Goal: Complete application form

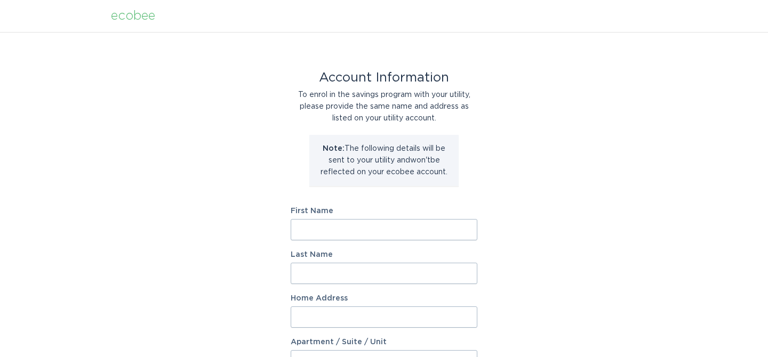
click at [365, 236] on input "First Name" at bounding box center [384, 229] width 187 height 21
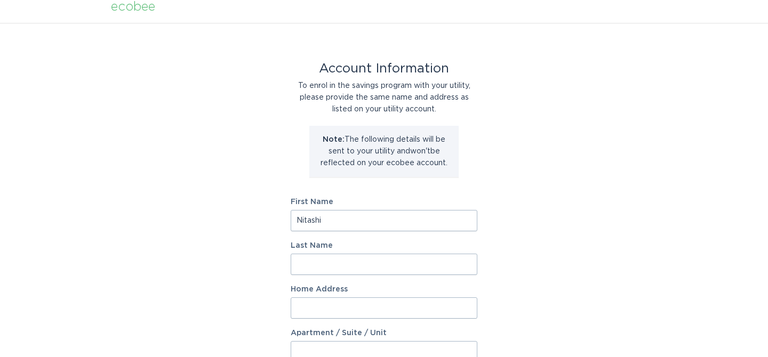
scroll to position [9, 0]
click at [362, 223] on input "Nitashi" at bounding box center [384, 221] width 187 height 21
type input "N"
type input "Lonnie"
click at [330, 270] on input "Last Name" at bounding box center [384, 264] width 187 height 21
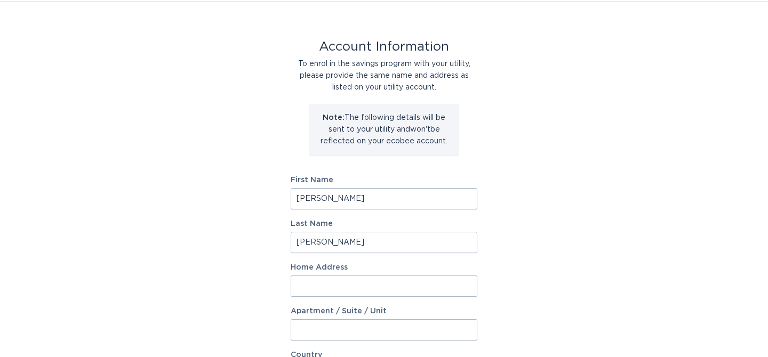
scroll to position [36, 0]
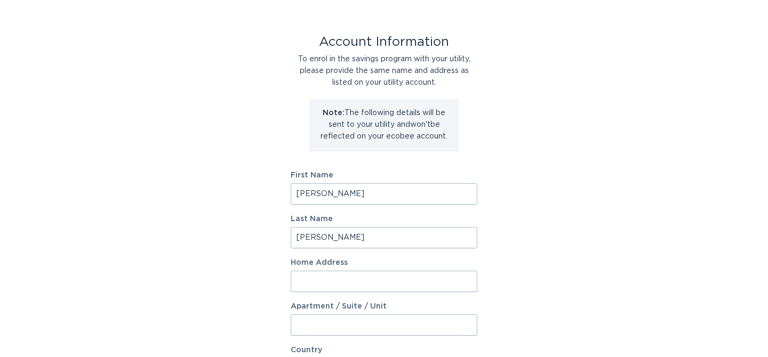
type input "Thomas"
click at [307, 278] on input "Home Address" at bounding box center [384, 281] width 187 height 21
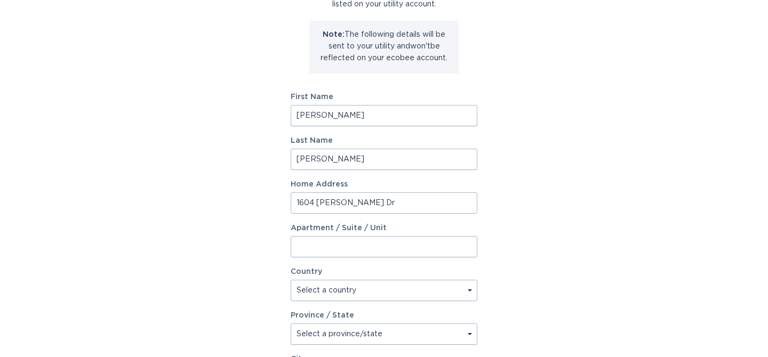
scroll to position [123, 0]
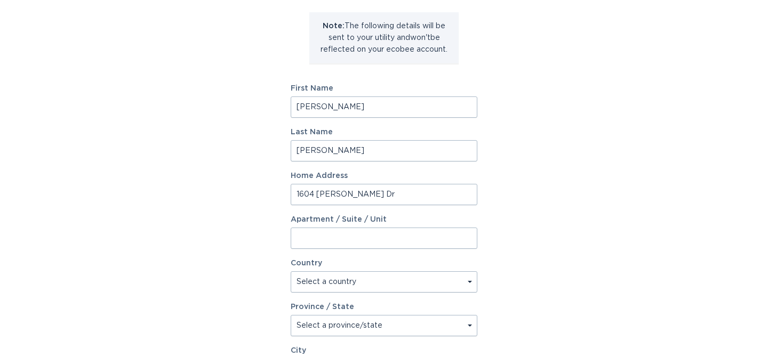
type input "1604 McCaslin Dr"
click at [332, 286] on select "Select a country Canada USA" at bounding box center [384, 281] width 187 height 21
select select "US"
click at [291, 271] on select "Select a country Canada USA" at bounding box center [384, 281] width 187 height 21
click at [320, 325] on select "Select a province/state Alabama Alaska American Samoa Arizona Arkansas Californ…" at bounding box center [384, 325] width 187 height 21
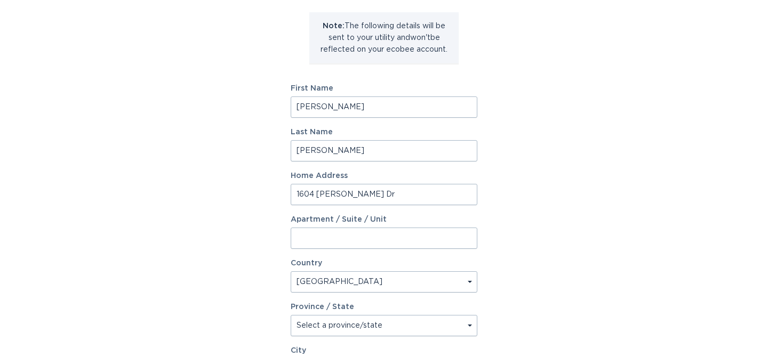
select select "TX"
click at [291, 315] on select "Select a province/state Alabama Alaska American Samoa Arizona Arkansas Californ…" at bounding box center [384, 325] width 187 height 21
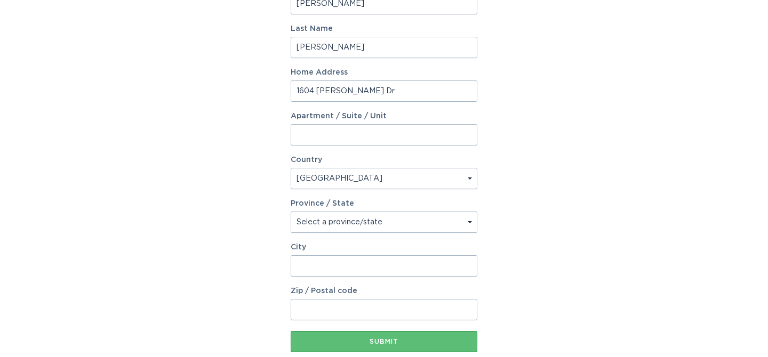
scroll to position [292, 0]
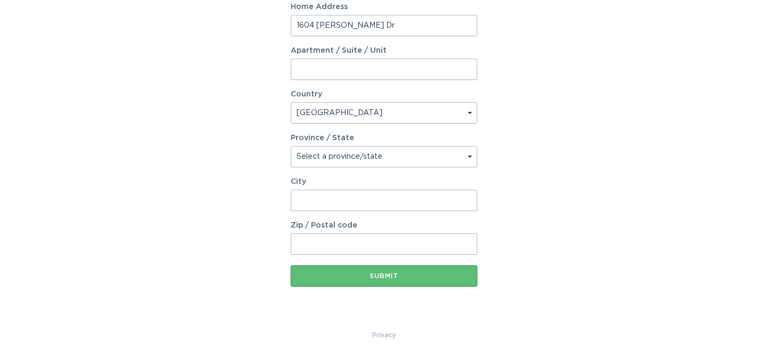
click at [346, 205] on input "City" at bounding box center [384, 200] width 187 height 21
type input "Mansfield"
click at [315, 245] on input "Zip / Postal code" at bounding box center [384, 244] width 187 height 21
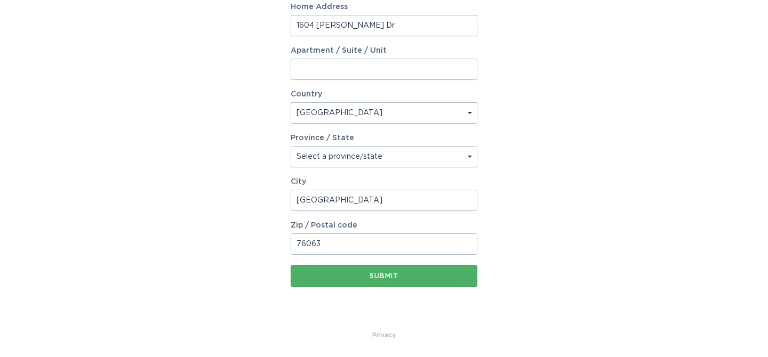
type input "76063"
click at [366, 278] on div "Submit" at bounding box center [384, 276] width 176 height 6
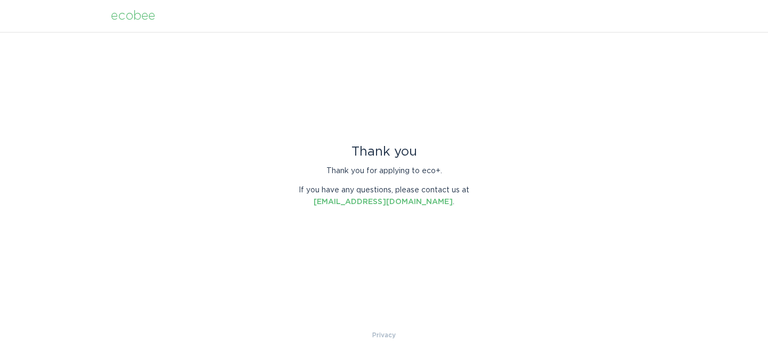
scroll to position [0, 0]
